Goal: Task Accomplishment & Management: Use online tool/utility

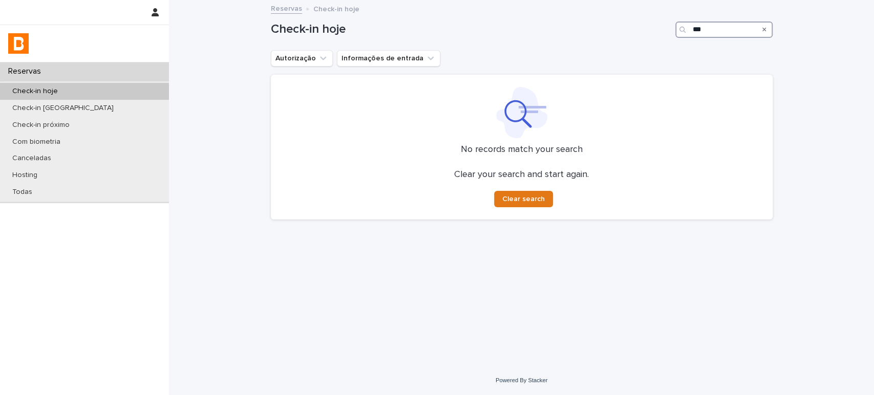
drag, startPoint x: 717, startPoint y: 32, endPoint x: 449, endPoint y: 28, distance: 267.8
click at [478, 32] on div "Check-in hoje ***" at bounding box center [522, 30] width 502 height 16
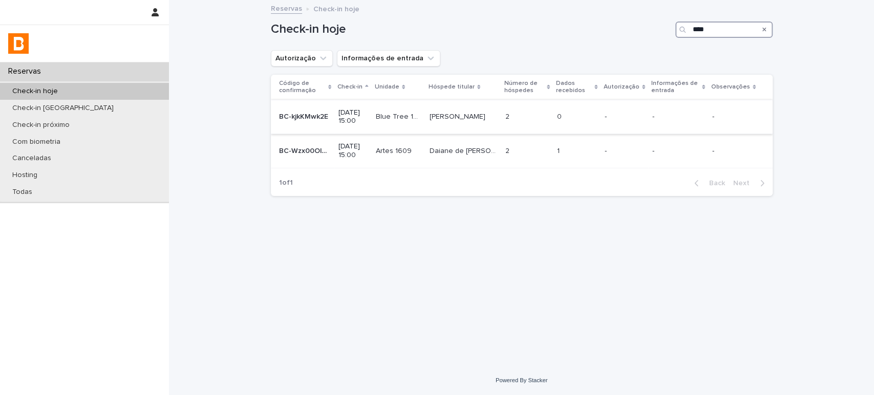
type input "****"
click at [524, 111] on div "2 2" at bounding box center [527, 117] width 44 height 17
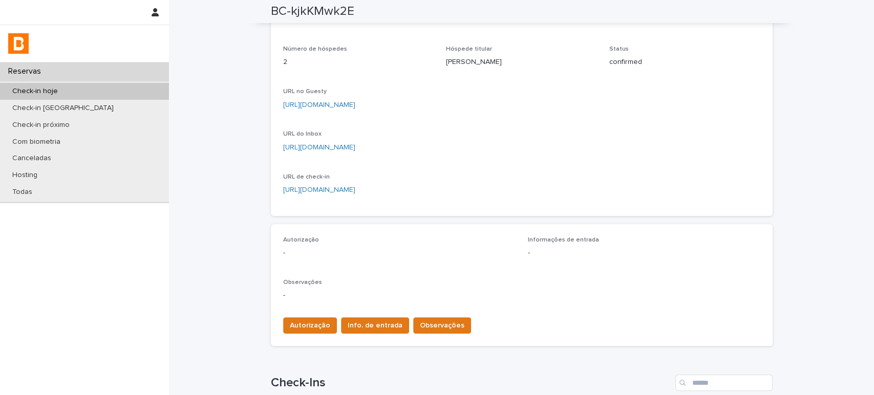
scroll to position [57, 0]
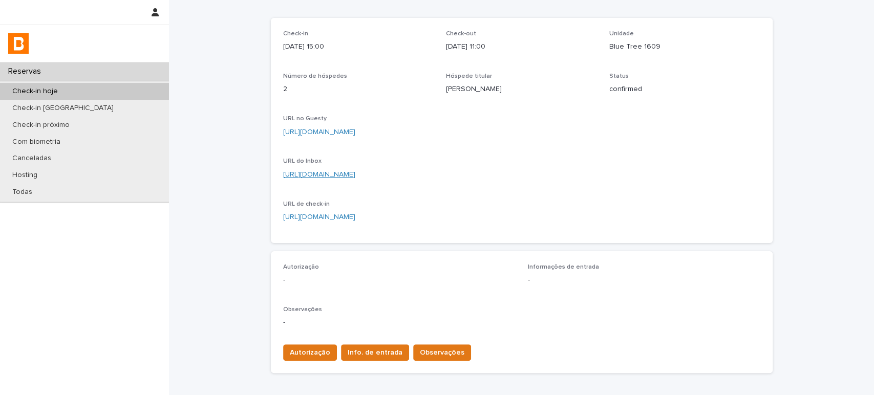
click at [355, 172] on link "[URL][DOMAIN_NAME]" at bounding box center [319, 174] width 72 height 7
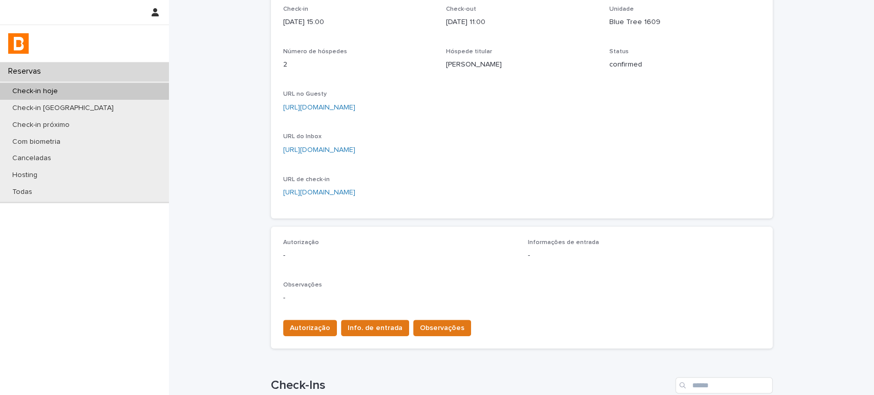
scroll to position [251, 0]
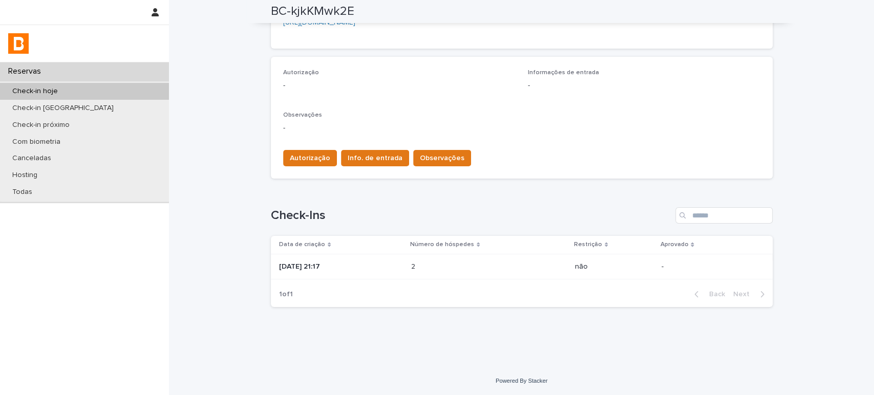
click at [490, 261] on div "2 2" at bounding box center [489, 267] width 156 height 17
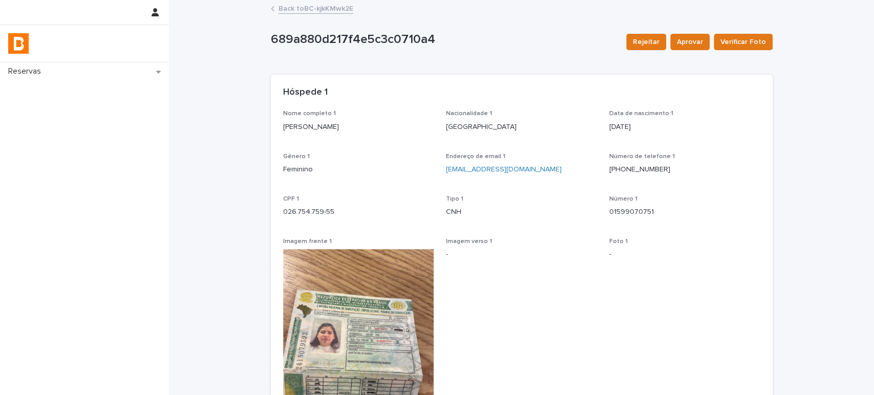
drag, startPoint x: 389, startPoint y: 125, endPoint x: 252, endPoint y: 141, distance: 138.1
copy p "[PERSON_NAME]"
drag, startPoint x: 350, startPoint y: 209, endPoint x: 260, endPoint y: 209, distance: 90.1
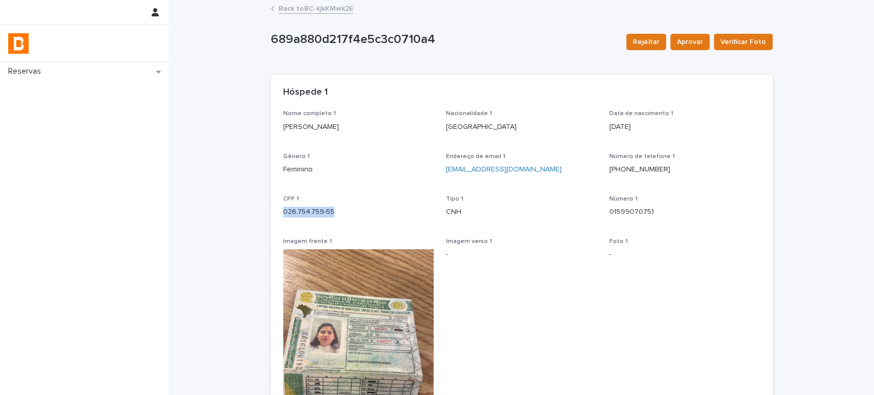
copy p "026.754.759-55"
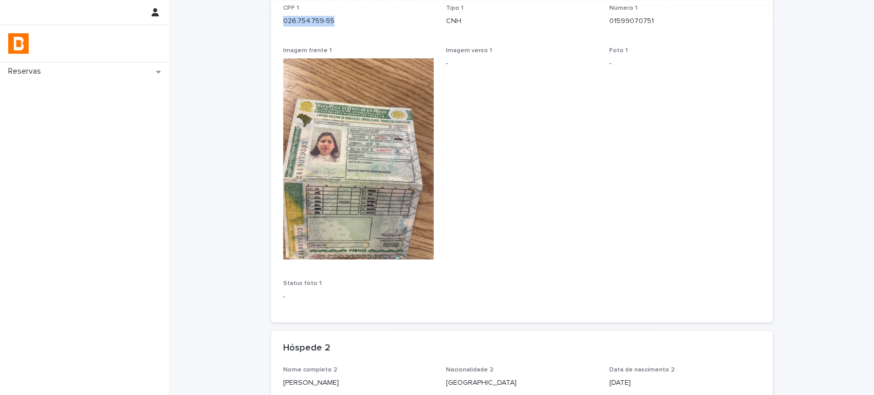
scroll to position [284, 0]
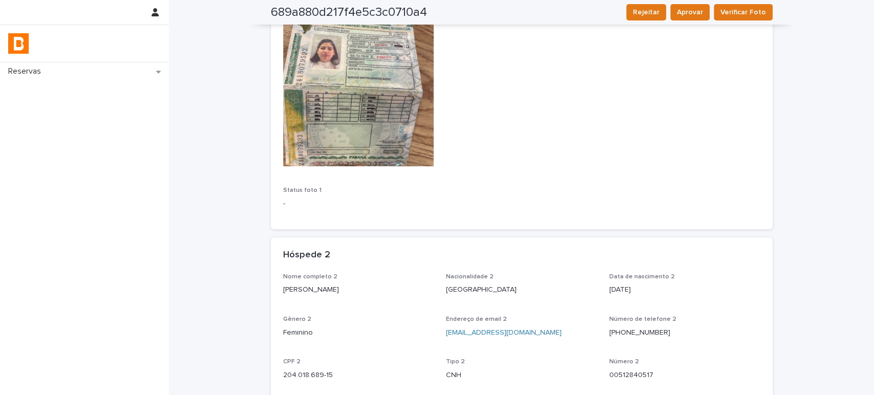
drag, startPoint x: 387, startPoint y: 293, endPoint x: 265, endPoint y: 283, distance: 122.3
click at [266, 283] on div "Loading... Saving… Loading... Saving… 689a880d217f4e5c3c0710a4 Rejeitar Aprovar…" at bounding box center [522, 257] width 512 height 1080
copy p "[PERSON_NAME]"
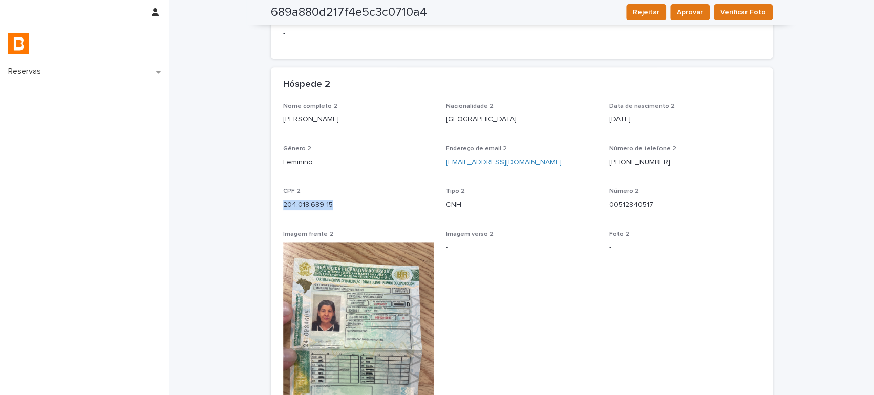
drag, startPoint x: 329, startPoint y: 200, endPoint x: 257, endPoint y: 201, distance: 72.2
click at [257, 201] on div "Loading... Saving… Loading... Saving… 689a880d217f4e5c3c0710a4 Rejeitar Aprovar…" at bounding box center [521, 99] width 705 height 1106
copy p "204.018.689-15"
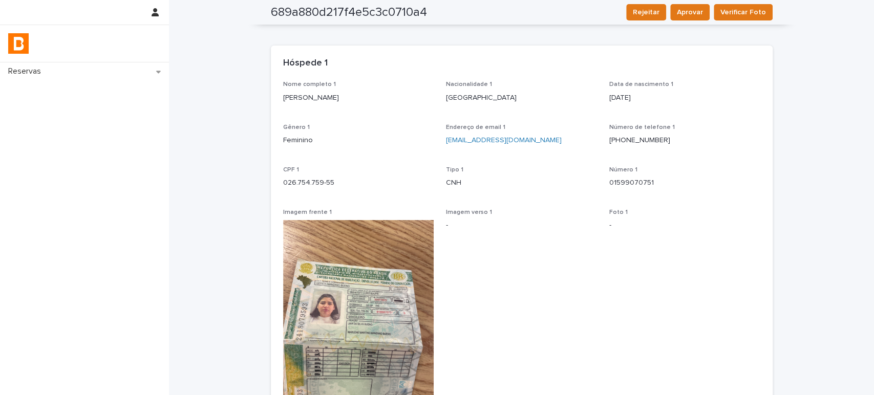
scroll to position [0, 0]
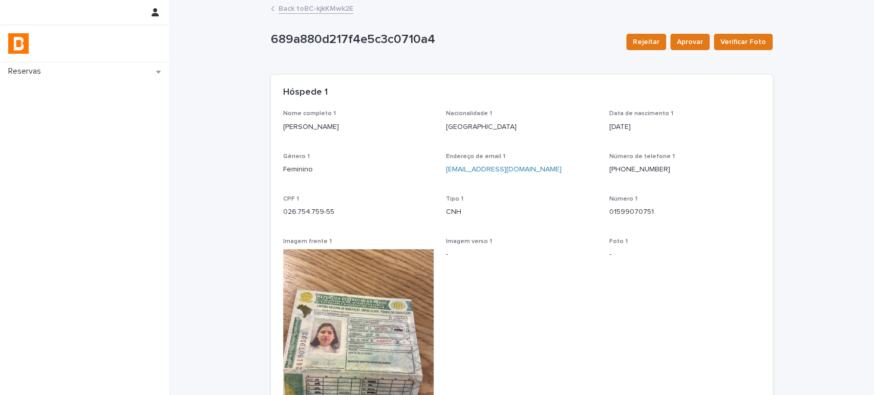
click at [338, 8] on link "Back to BC-kjkKMwk2E" at bounding box center [316, 8] width 75 height 12
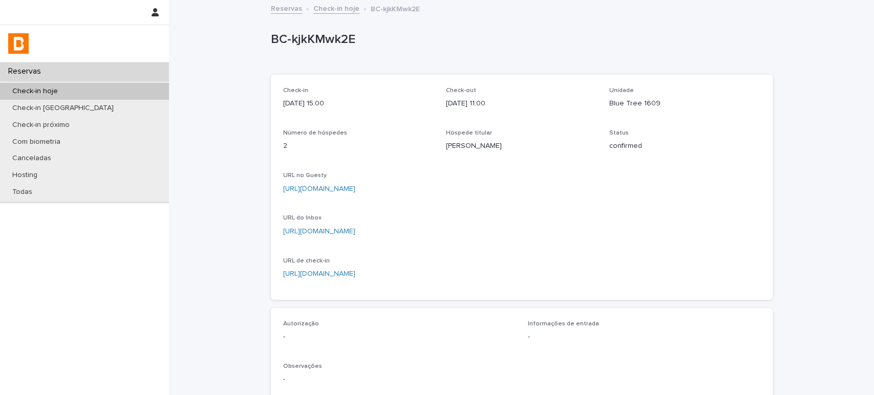
scroll to position [251, 0]
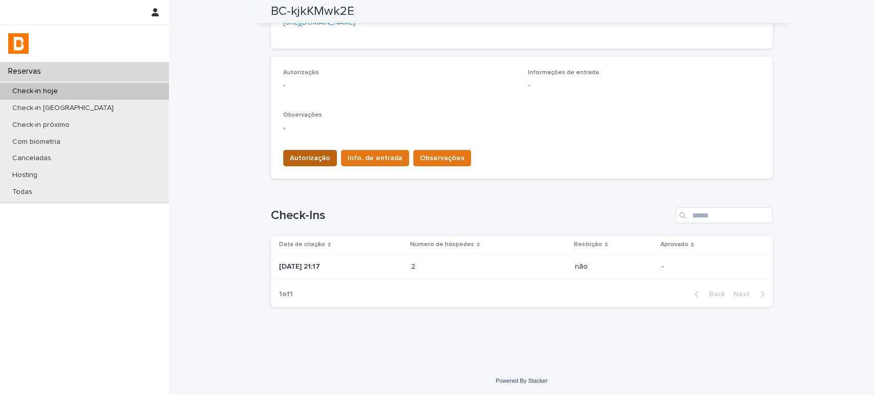
click at [309, 164] on button "Autorização" at bounding box center [310, 158] width 54 height 16
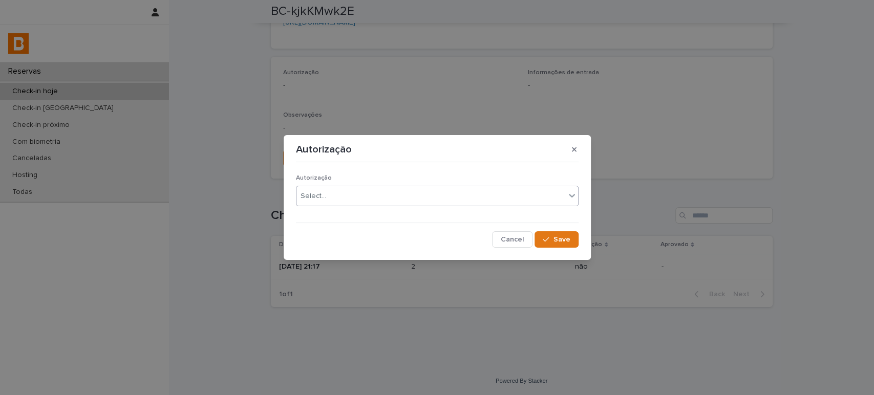
click at [352, 191] on div "Select..." at bounding box center [430, 196] width 269 height 17
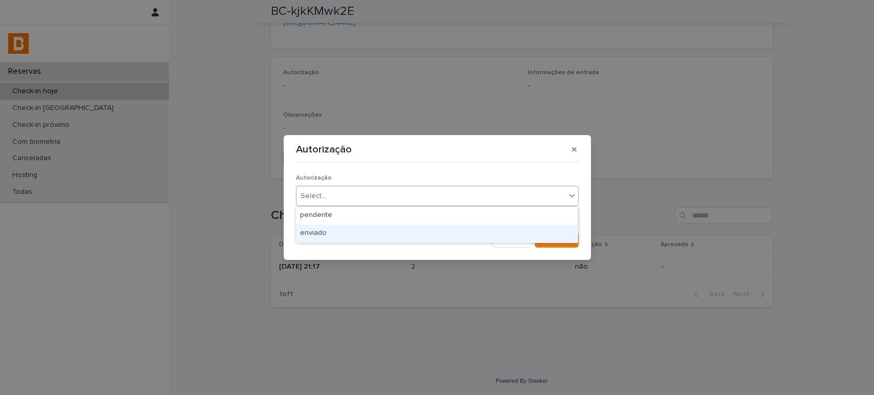
click at [351, 232] on div "enviado" at bounding box center [437, 234] width 282 height 18
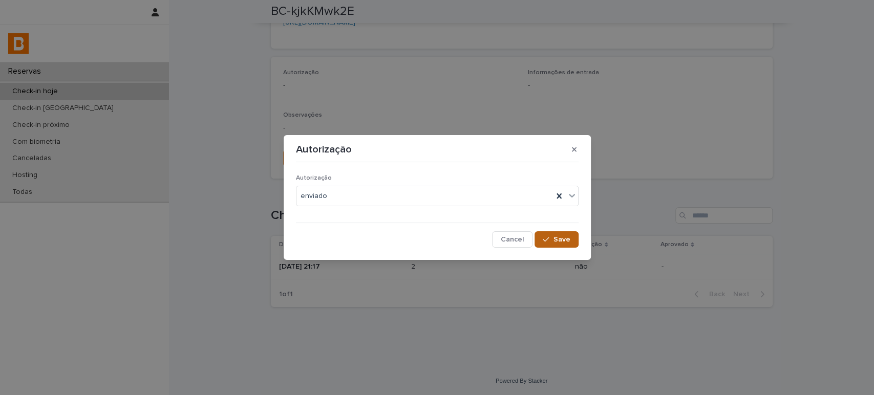
click at [545, 235] on button "Save" at bounding box center [557, 239] width 44 height 16
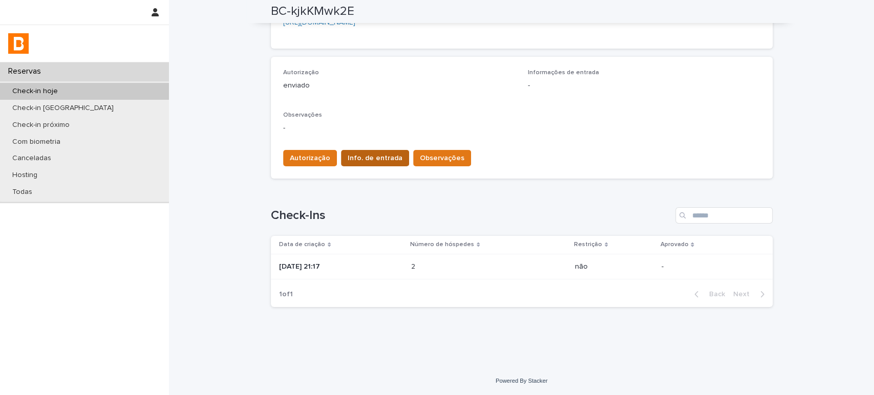
click at [377, 156] on span "Info. de entrada" at bounding box center [375, 158] width 55 height 10
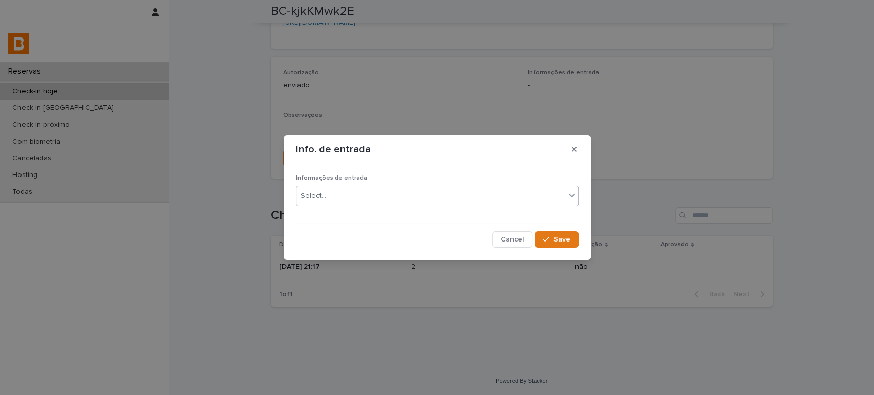
click at [387, 195] on div "Select..." at bounding box center [430, 196] width 269 height 17
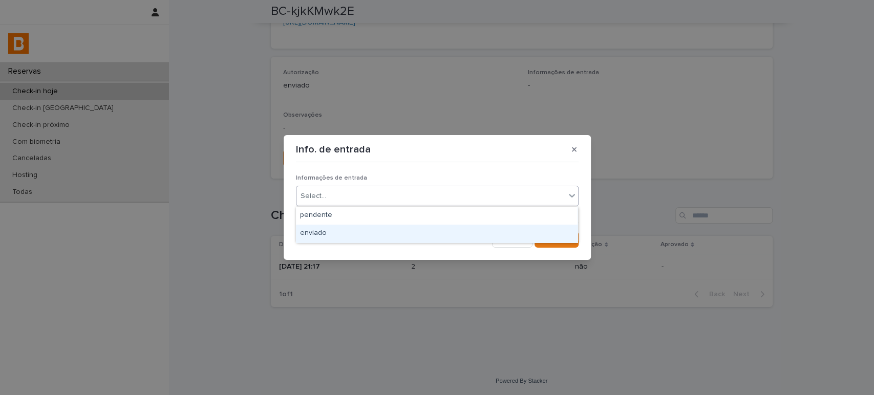
click at [394, 229] on div "enviado" at bounding box center [437, 234] width 282 height 18
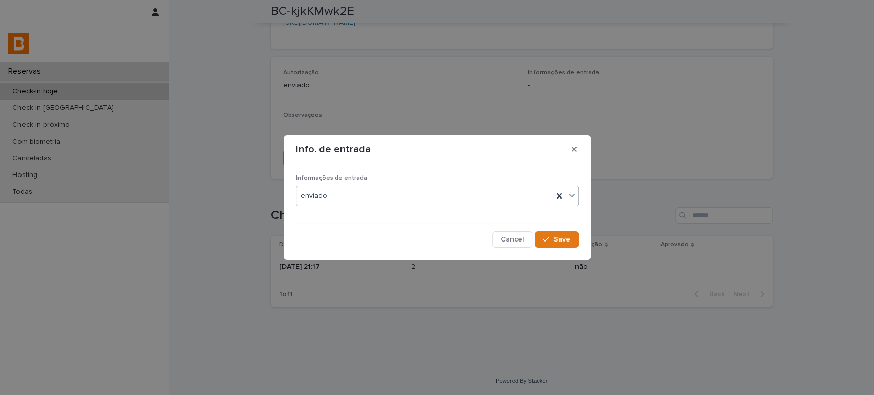
click at [585, 242] on section "Info. de entrada Informações de entrada option enviado, selected. 0 results ava…" at bounding box center [437, 197] width 307 height 125
